Goal: Find specific page/section: Find specific page/section

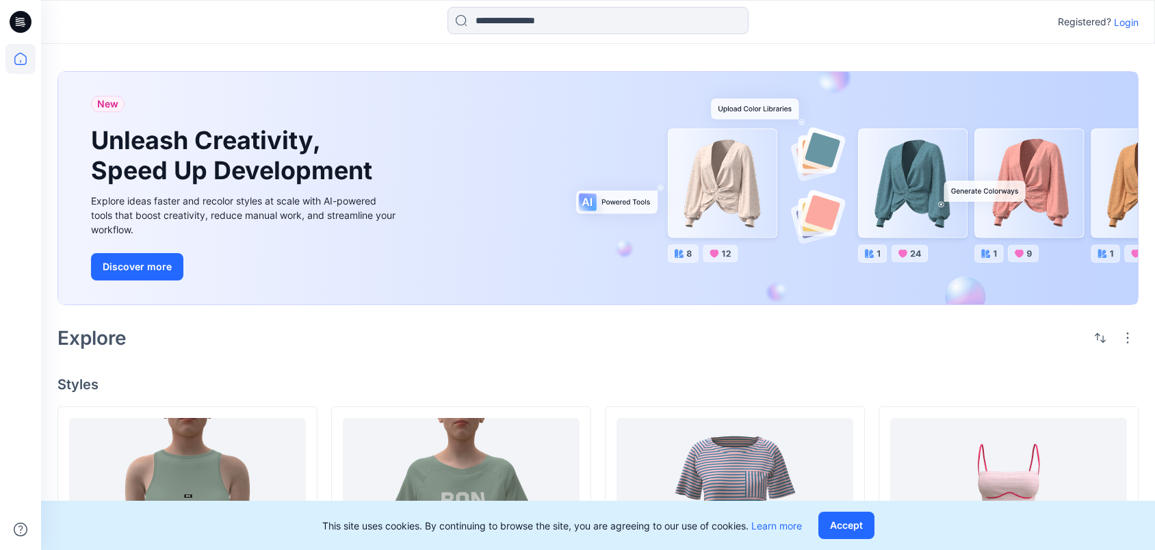
click at [25, 24] on icon at bounding box center [23, 24] width 5 height 1
click at [1122, 23] on p "Login" at bounding box center [1126, 22] width 25 height 14
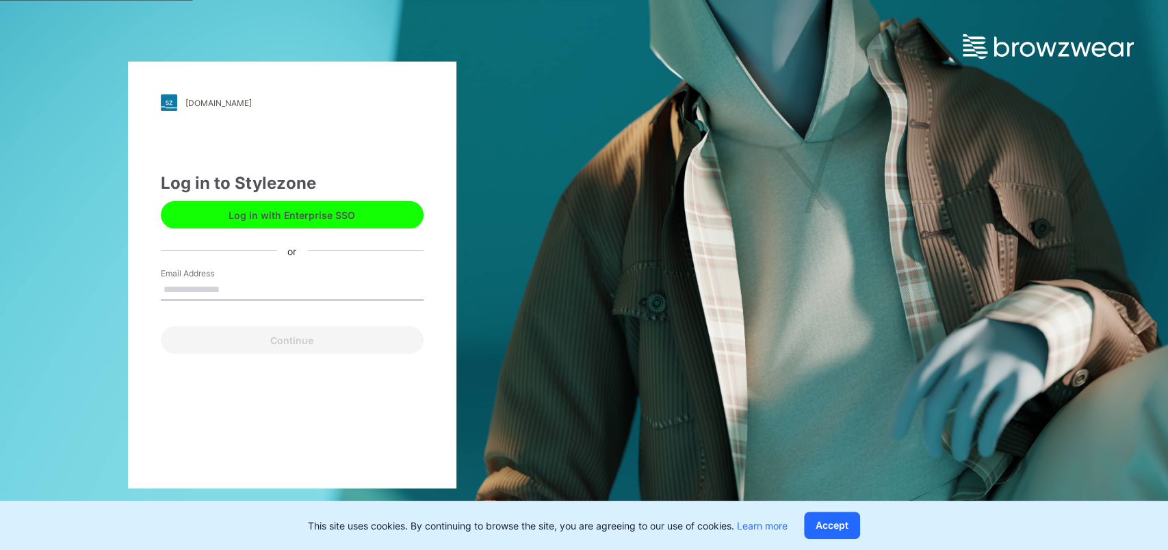
click at [248, 283] on input "Email Address" at bounding box center [292, 290] width 263 height 21
type input "**********"
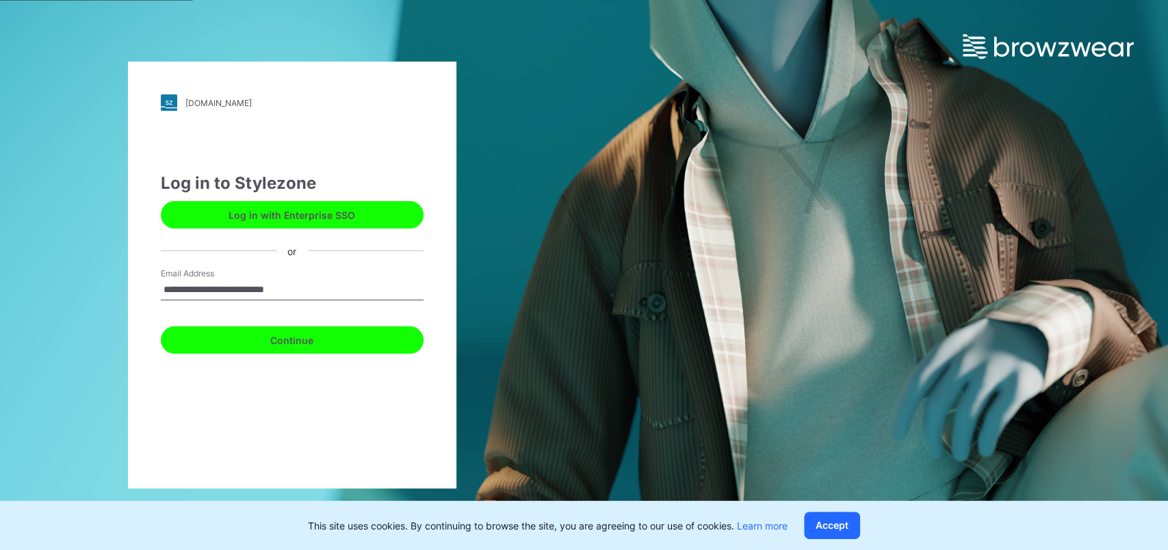
click at [212, 346] on button "Continue" at bounding box center [292, 339] width 263 height 27
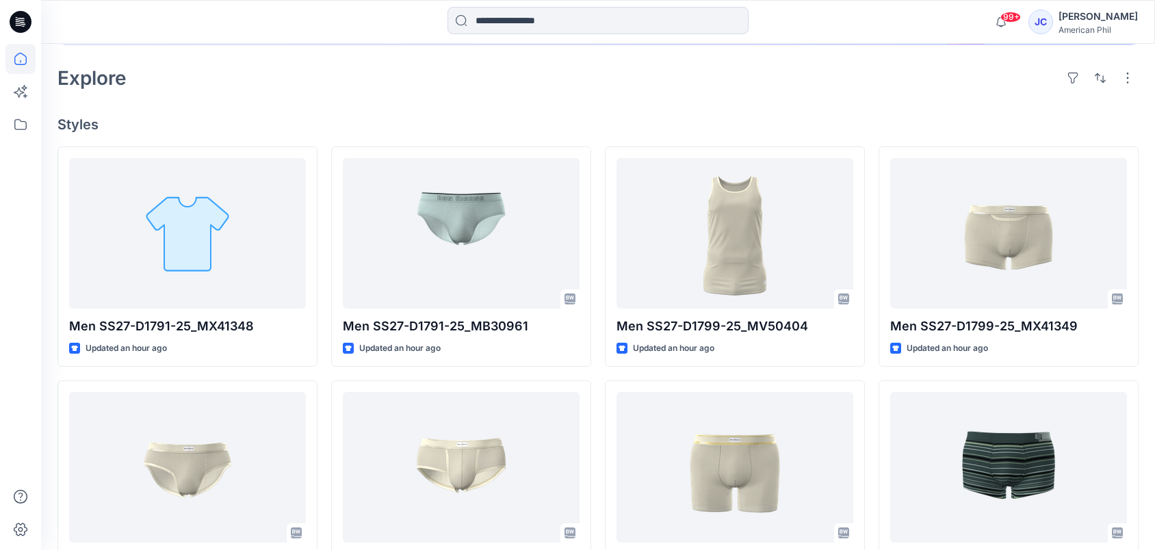
scroll to position [296, 0]
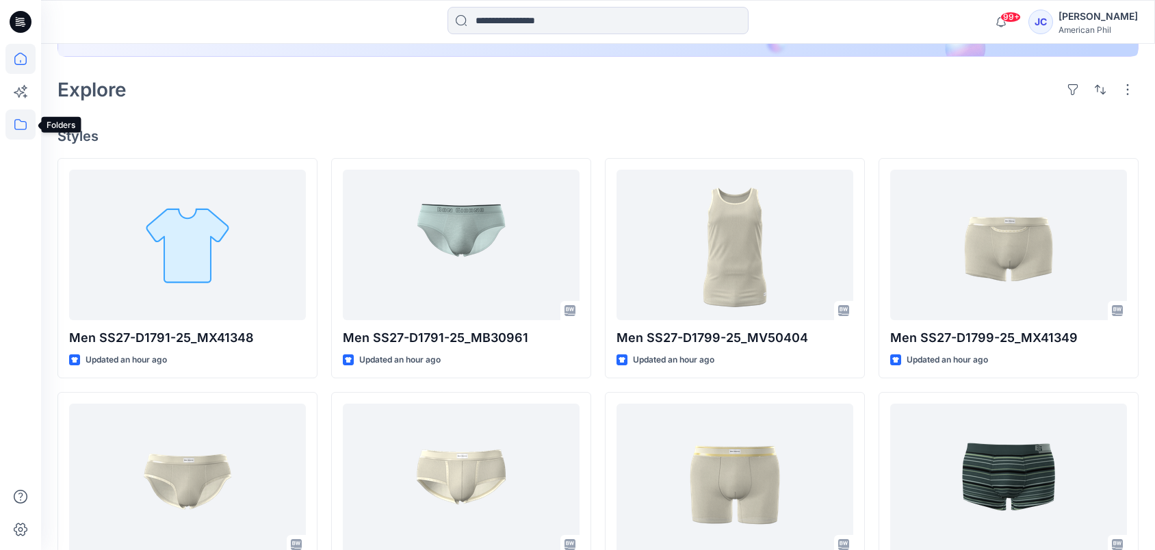
click at [27, 125] on icon at bounding box center [20, 124] width 30 height 30
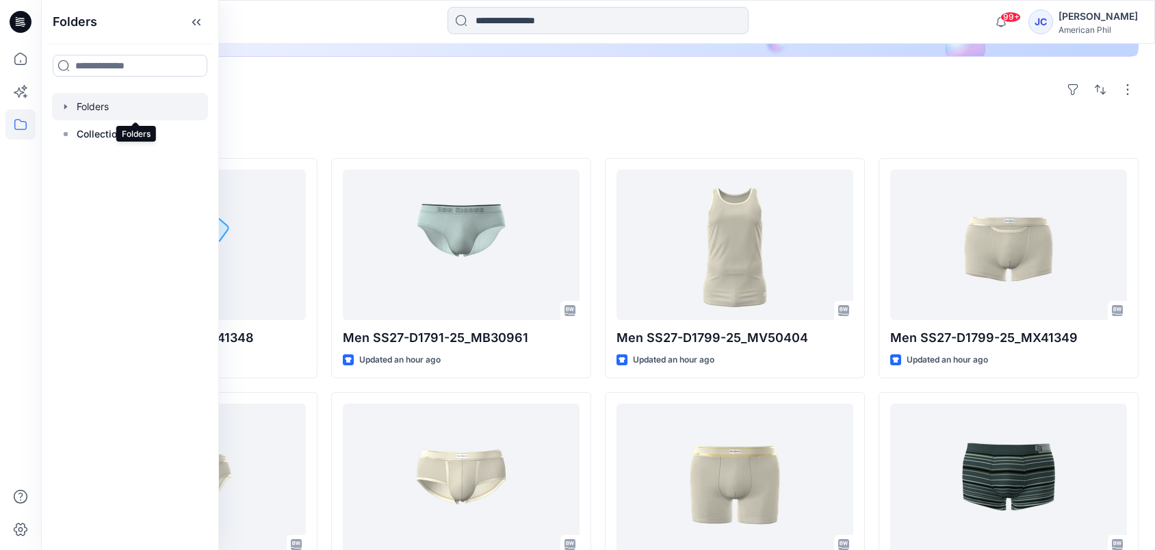
click at [94, 109] on div at bounding box center [130, 106] width 156 height 27
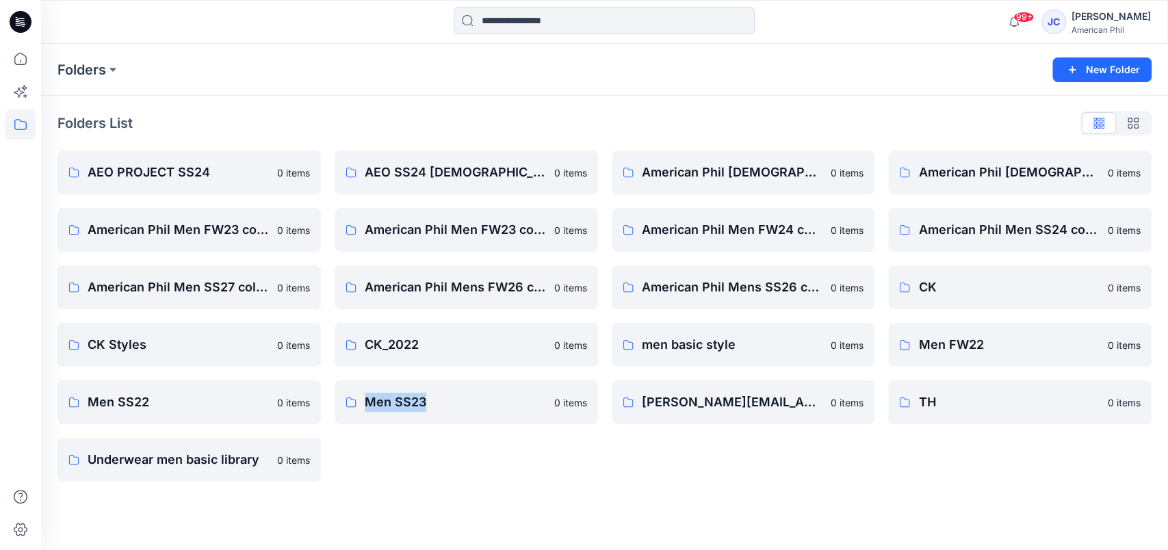
drag, startPoint x: 370, startPoint y: 506, endPoint x: 432, endPoint y: 498, distance: 62.8
click at [432, 498] on div "Folders New Folder Folders List AEO PROJECT SS24 0 items American Phil Men FW23…" at bounding box center [604, 297] width 1127 height 506
click at [165, 292] on p "American Phil Men SS27 collection" at bounding box center [188, 287] width 201 height 19
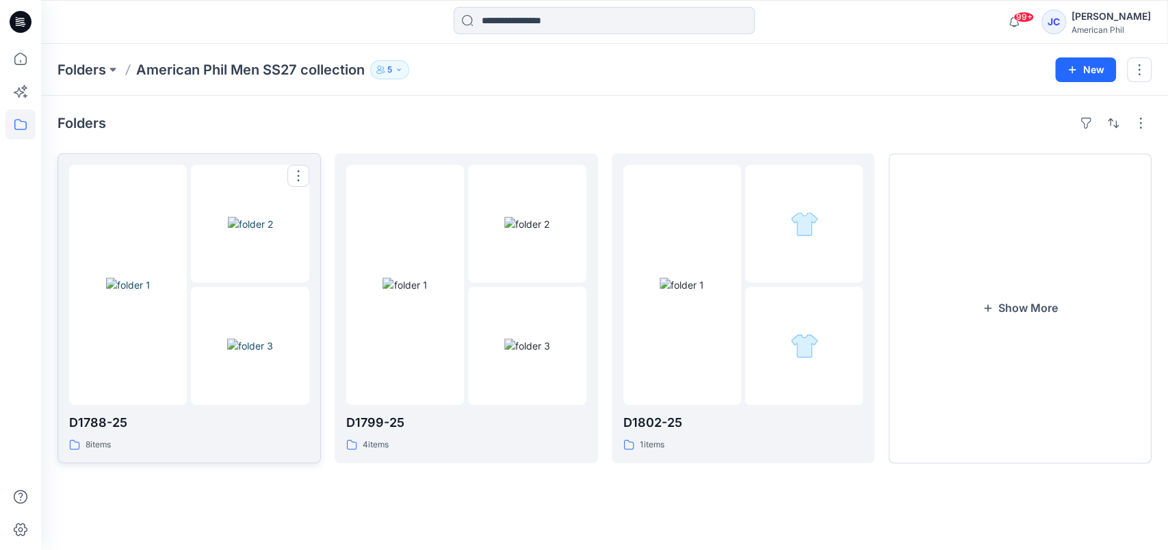
click at [93, 424] on p "D1788-25" at bounding box center [189, 422] width 240 height 19
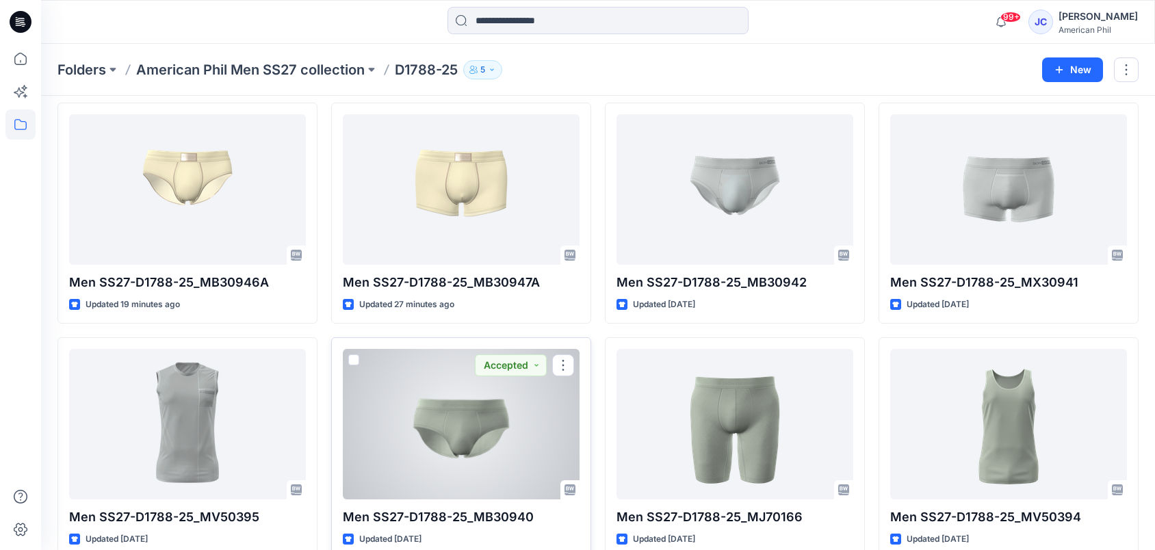
scroll to position [75, 0]
